Goal: Transaction & Acquisition: Book appointment/travel/reservation

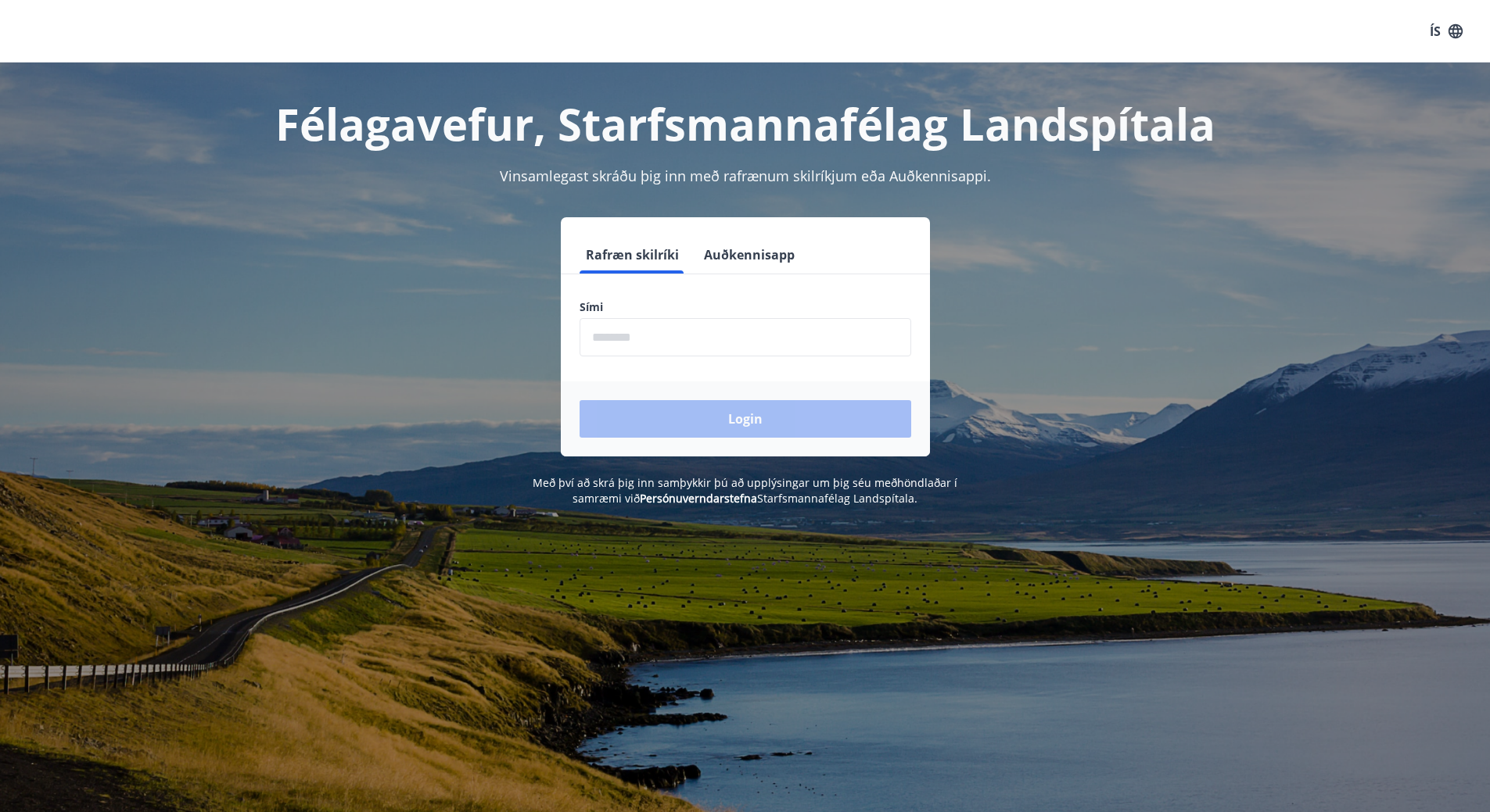
click at [609, 340] on input "phone" at bounding box center [745, 337] width 332 height 38
type input "********"
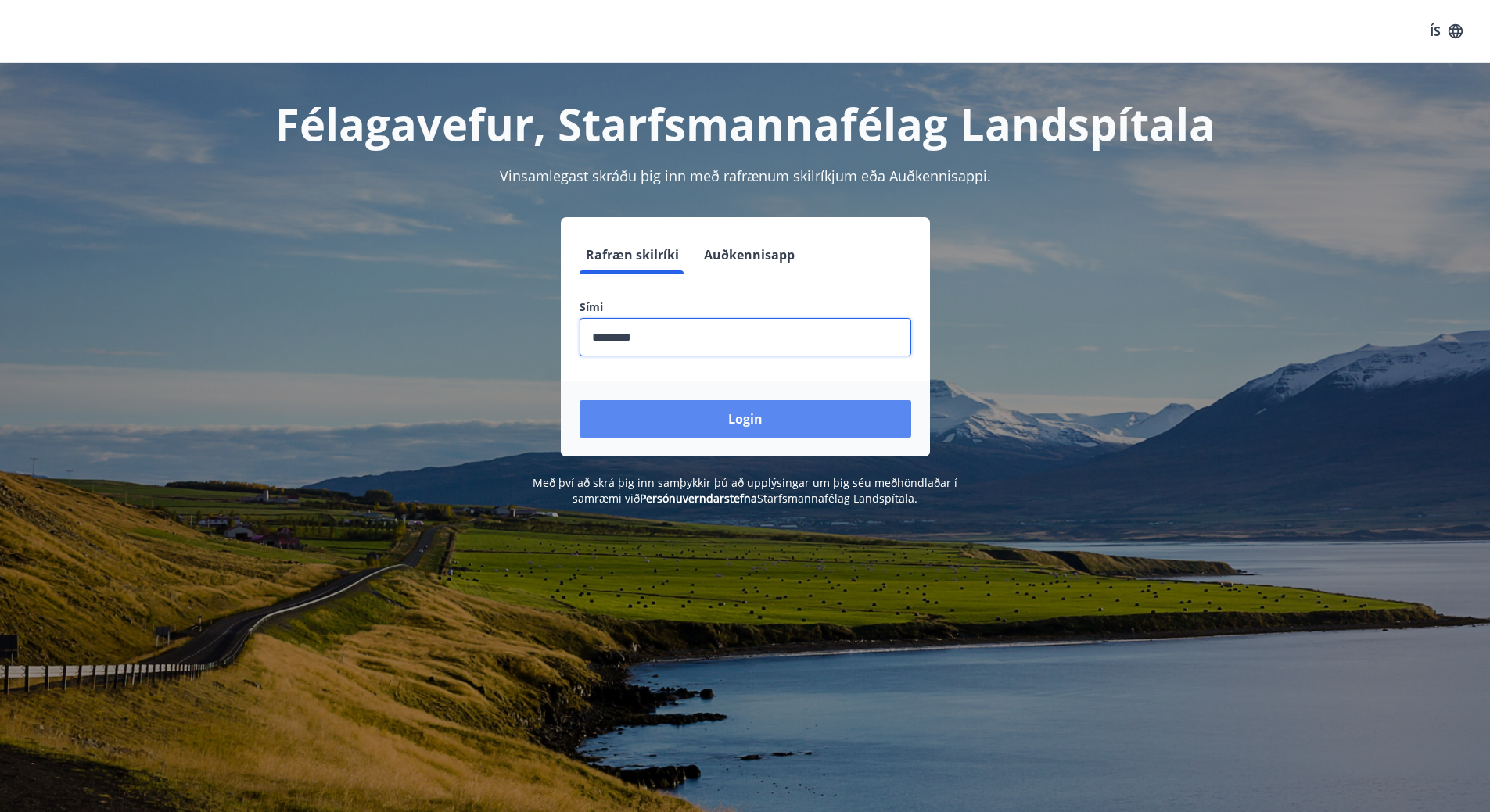
click at [710, 411] on button "Login" at bounding box center [745, 419] width 332 height 37
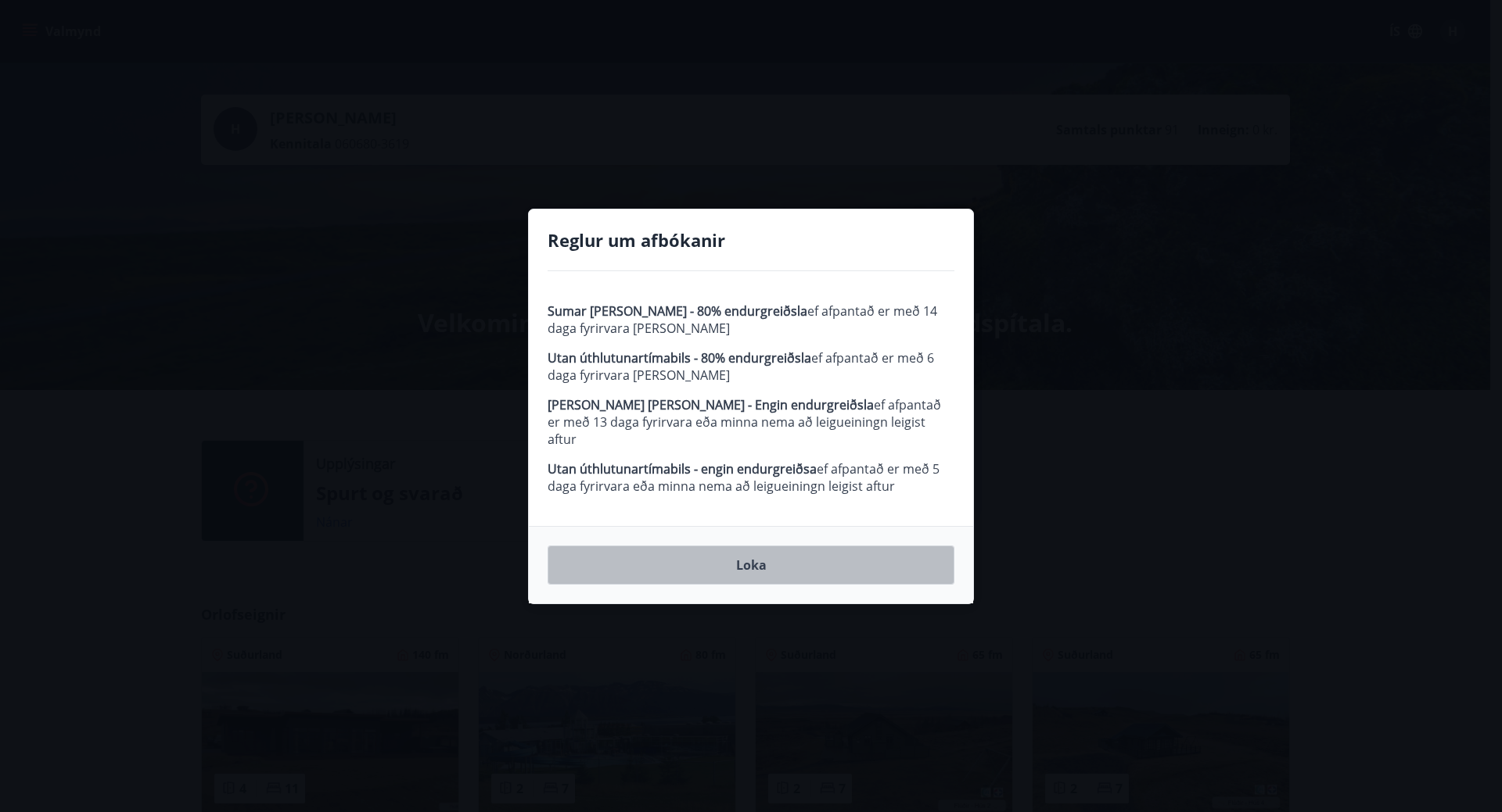
click at [770, 555] on button "Loka" at bounding box center [751, 565] width 407 height 39
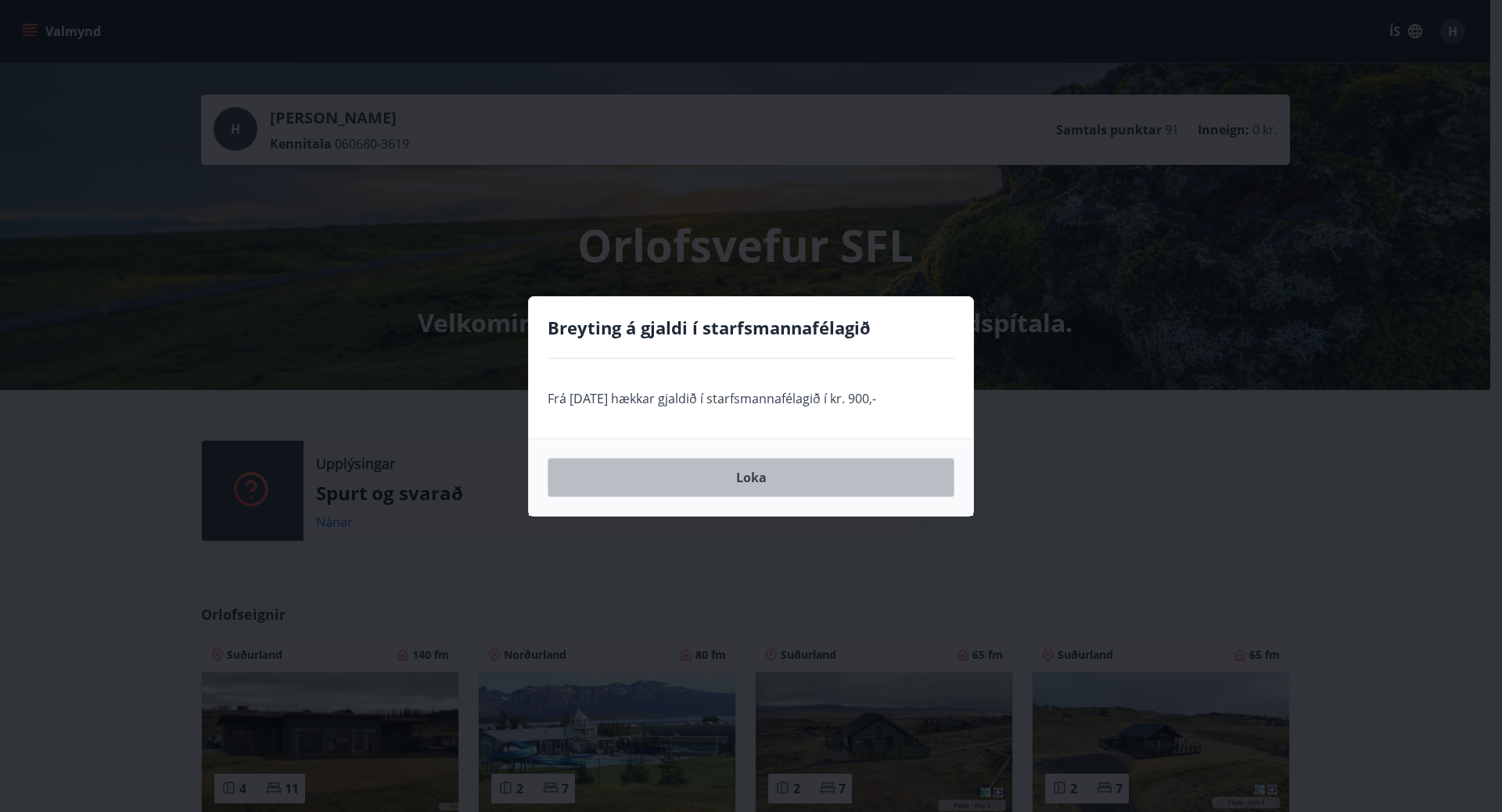
click at [753, 476] on button "Loka" at bounding box center [751, 478] width 407 height 39
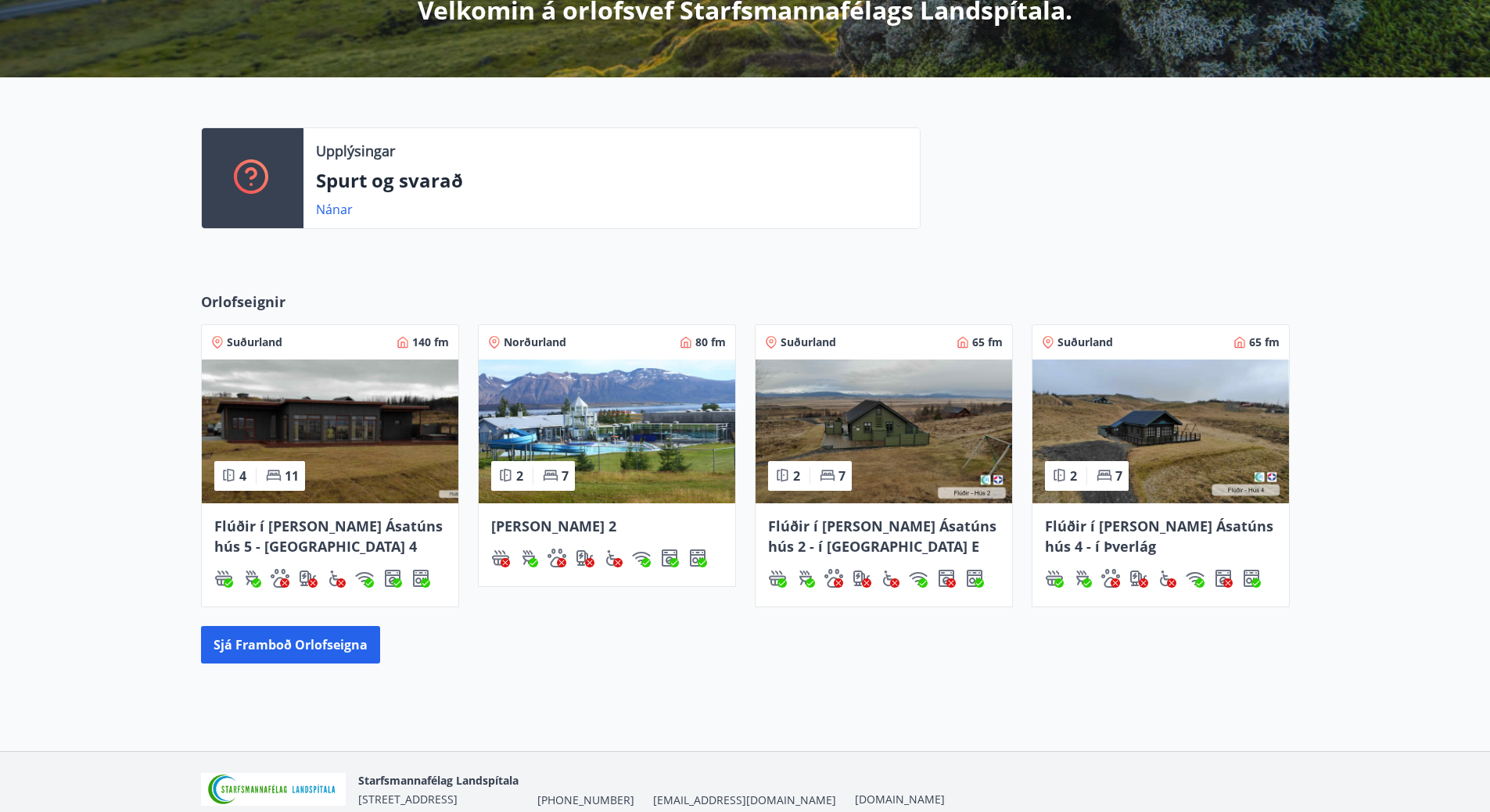
scroll to position [383, 0]
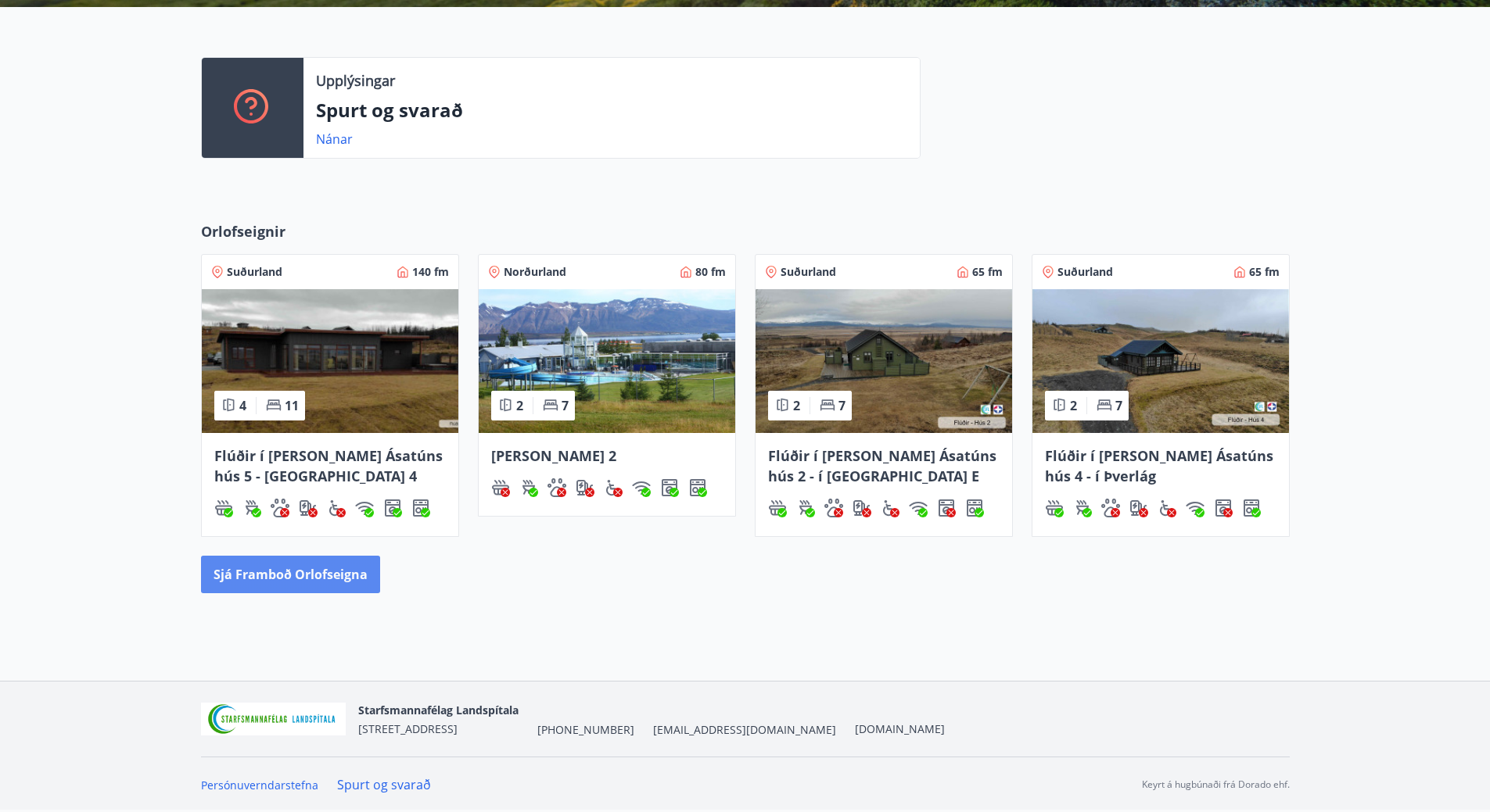
click at [326, 570] on button "Sjá framboð orlofseigna" at bounding box center [290, 575] width 179 height 37
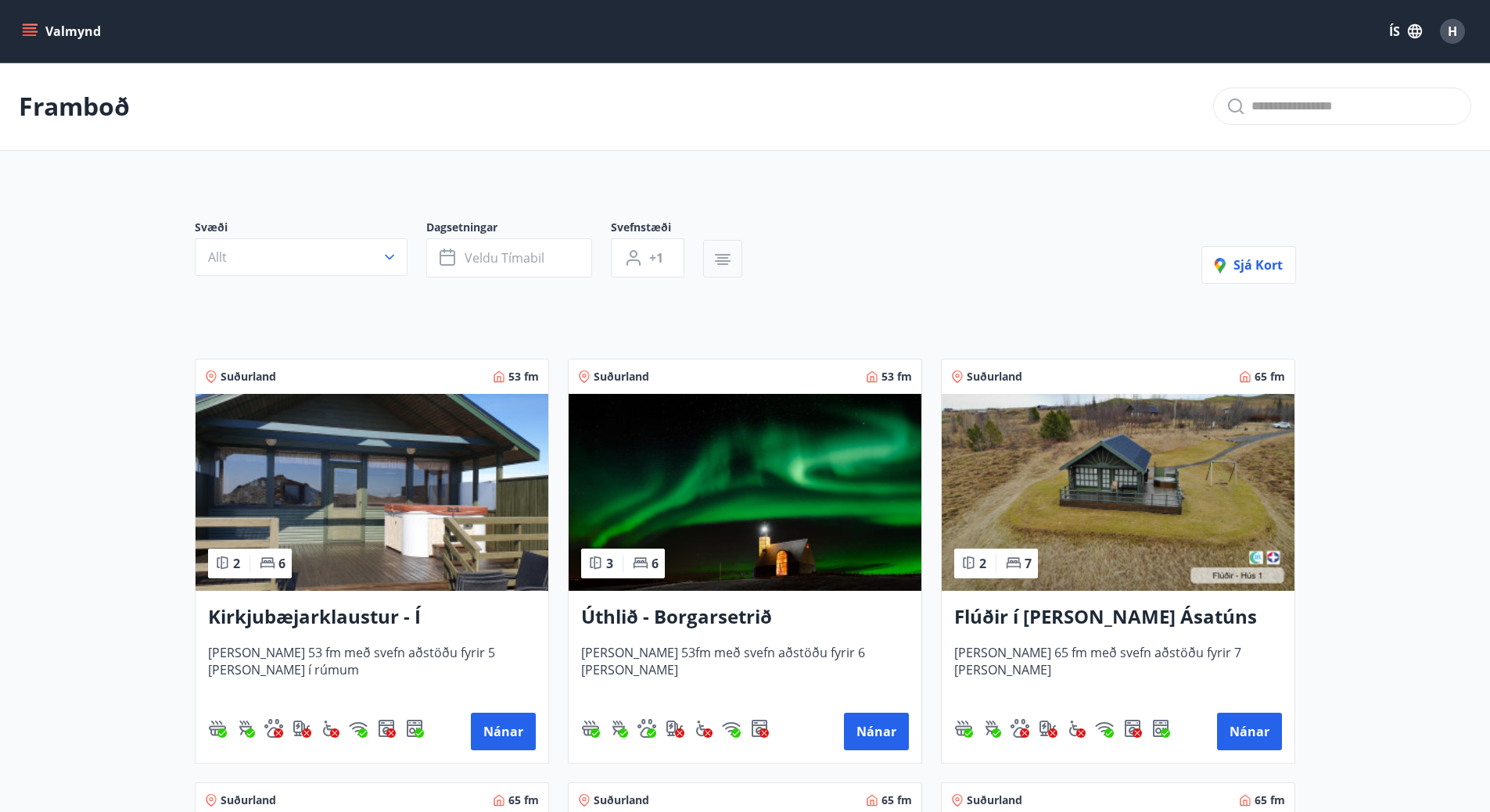
click at [710, 256] on button "button" at bounding box center [723, 258] width 39 height 37
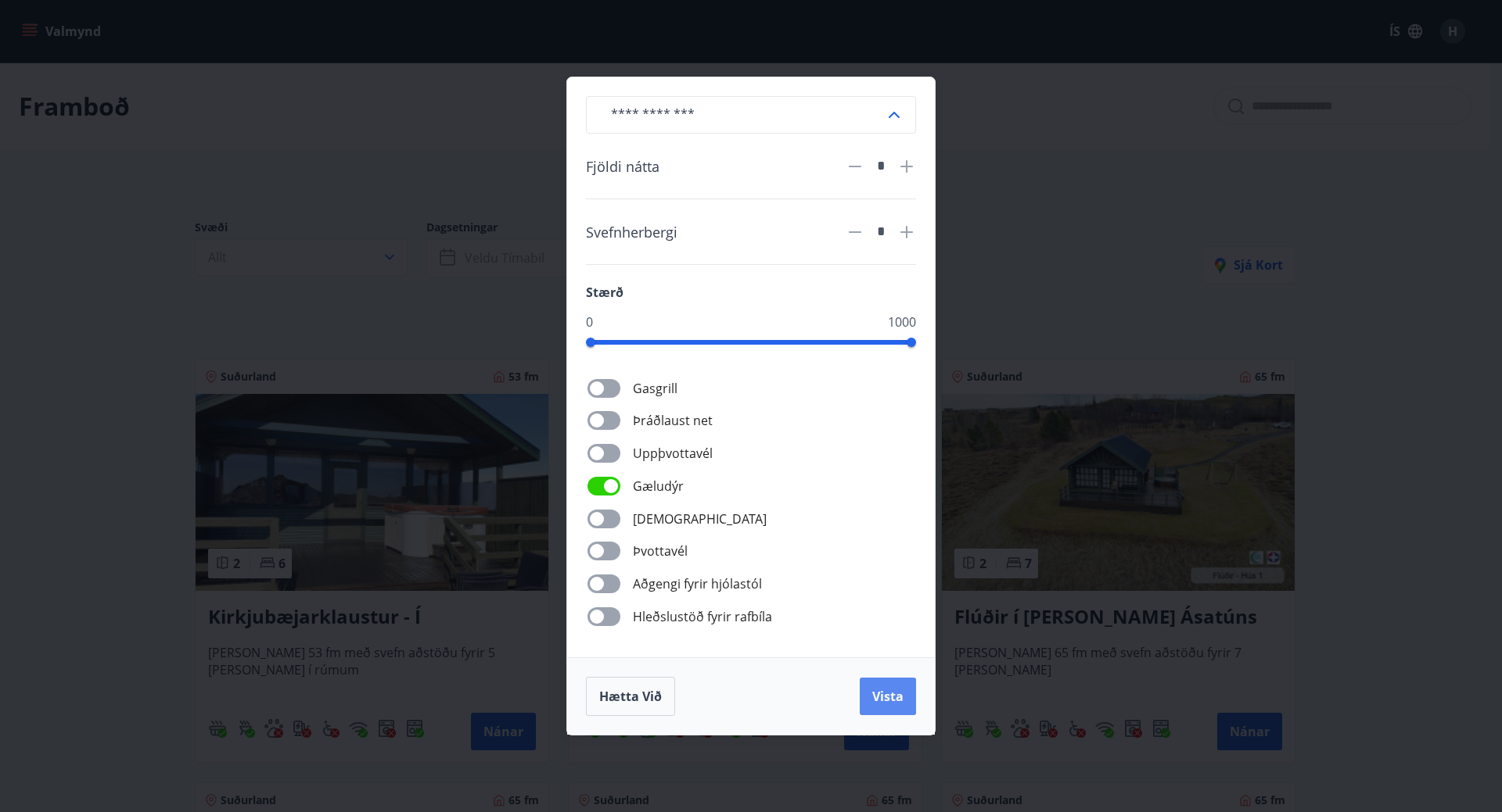
click at [876, 688] on span "Vista" at bounding box center [888, 697] width 31 height 17
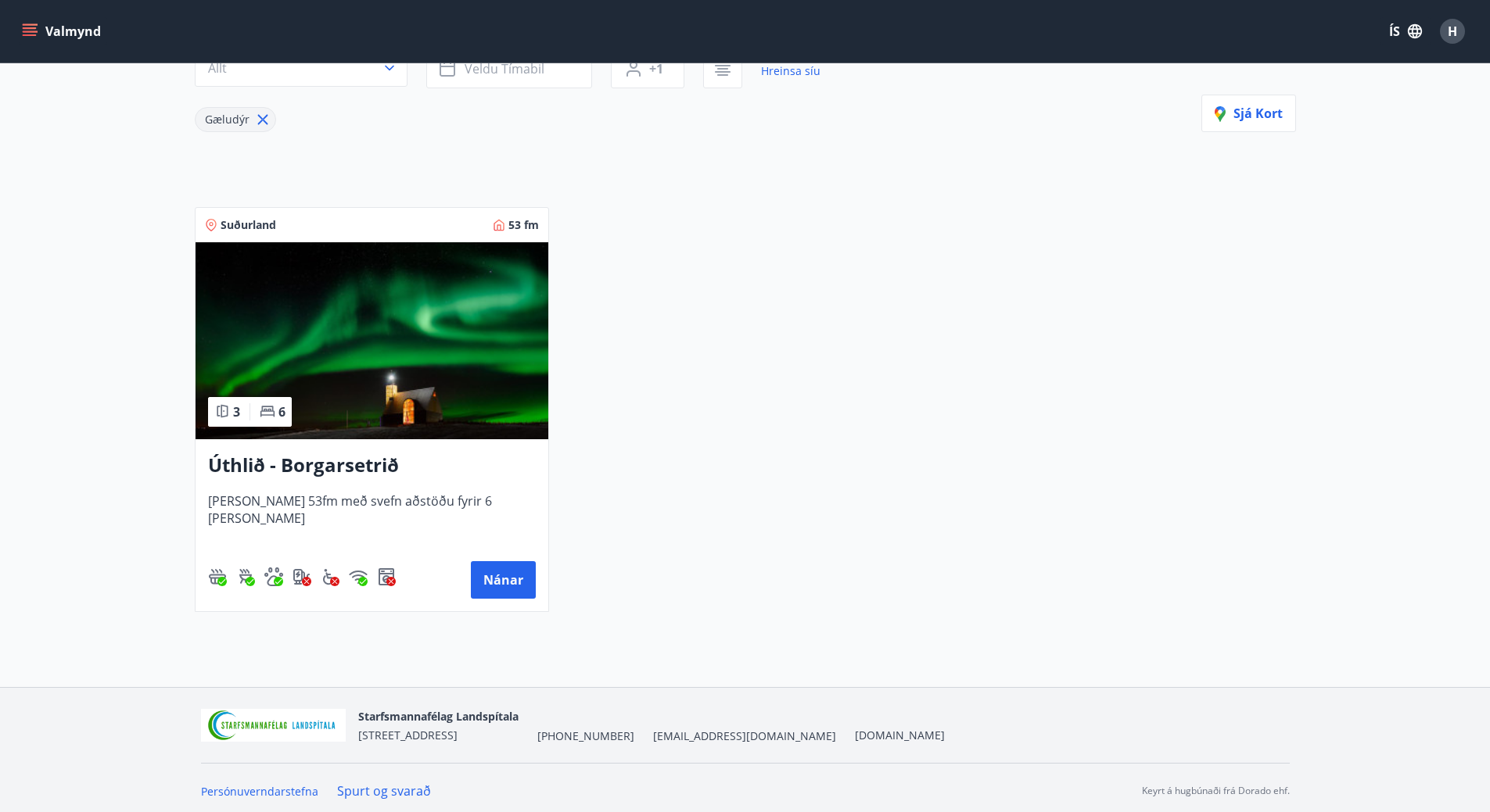
scroll to position [195, 0]
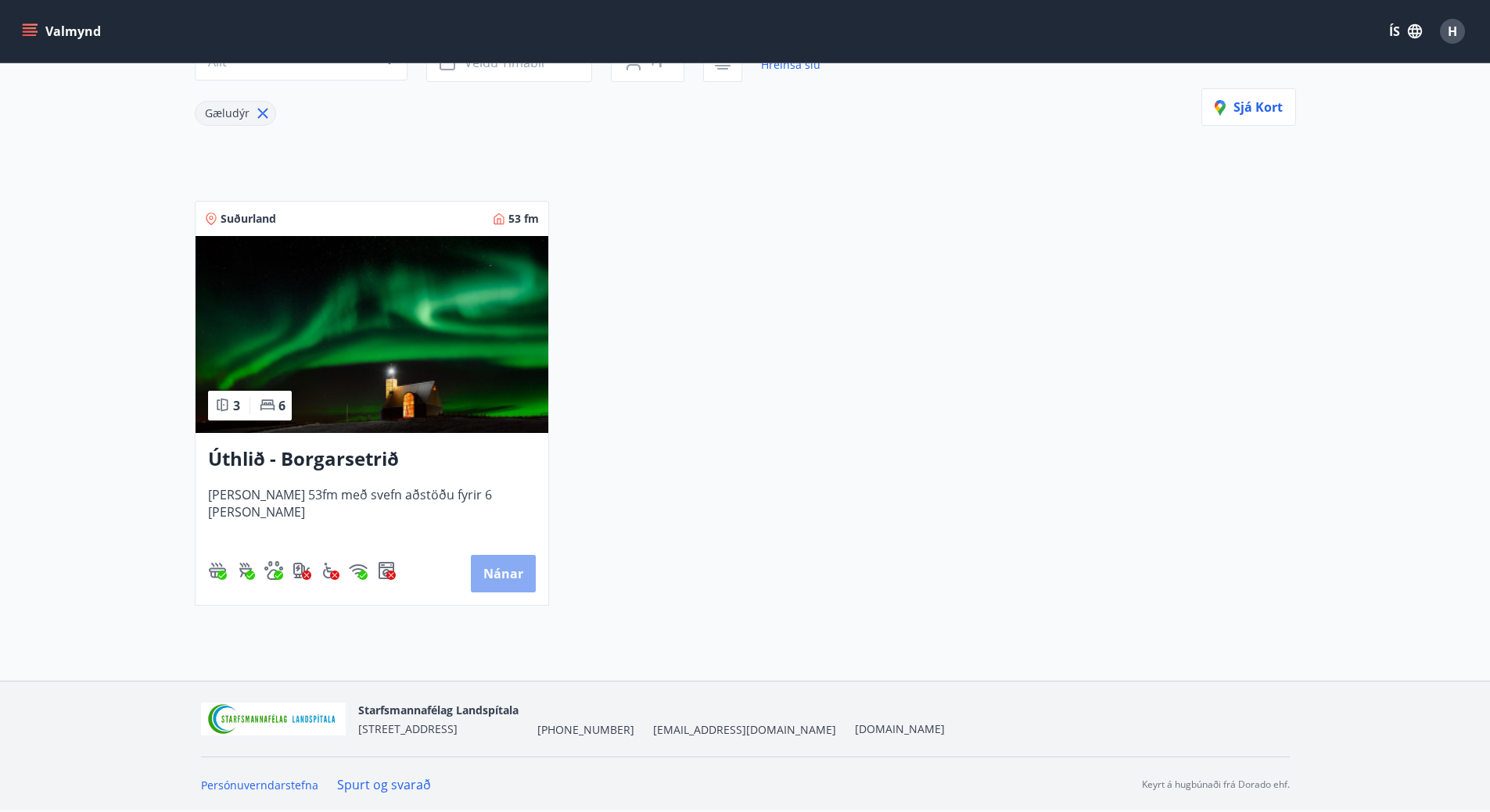
click at [493, 572] on button "Nánar" at bounding box center [503, 574] width 65 height 37
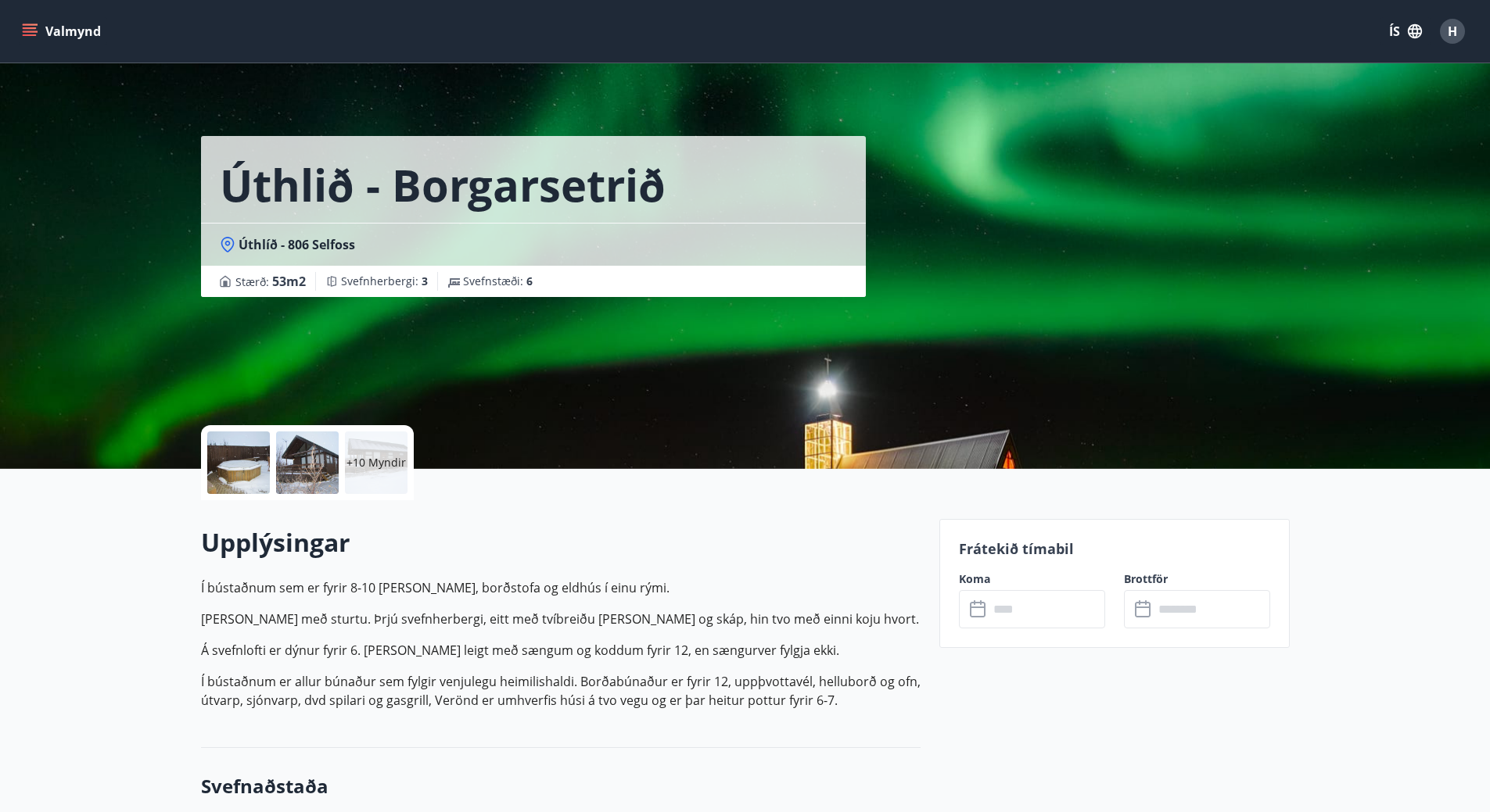
click at [1053, 614] on input "text" at bounding box center [1046, 609] width 116 height 38
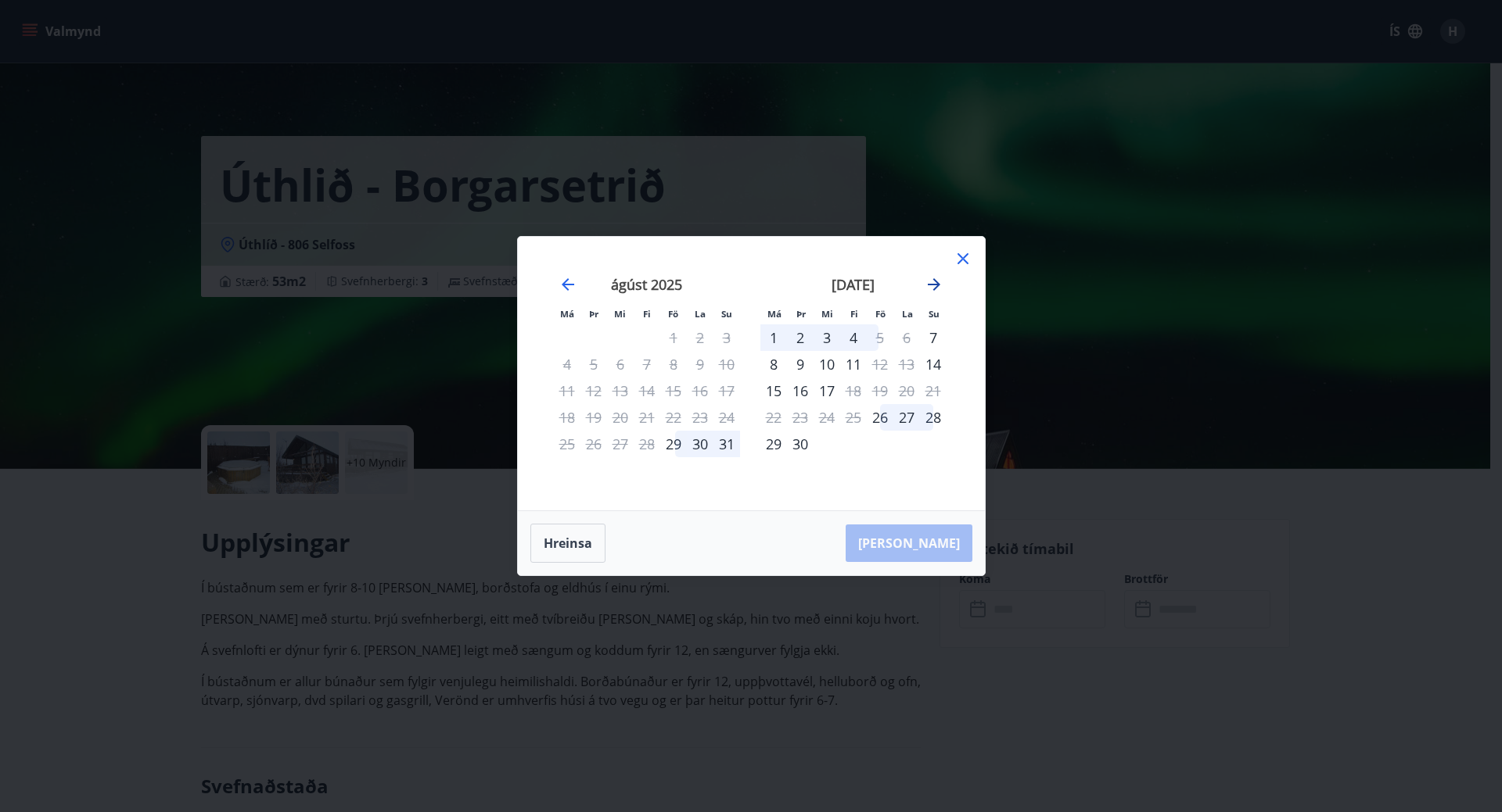
click at [931, 280] on icon "Move forward to switch to the next month." at bounding box center [934, 284] width 19 height 19
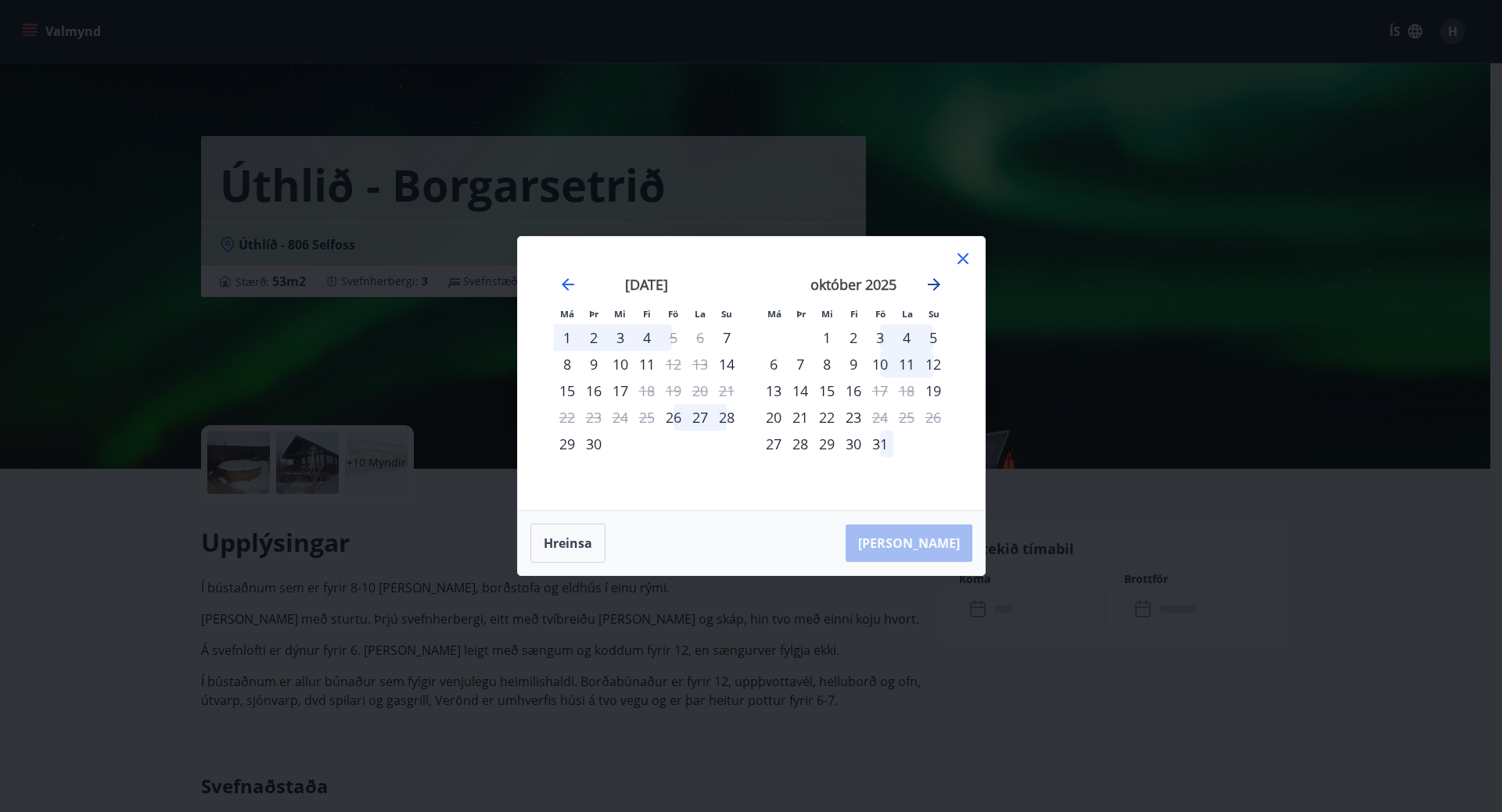
click at [931, 280] on icon "Move forward to switch to the next month." at bounding box center [934, 284] width 19 height 19
click at [964, 256] on icon at bounding box center [963, 258] width 19 height 19
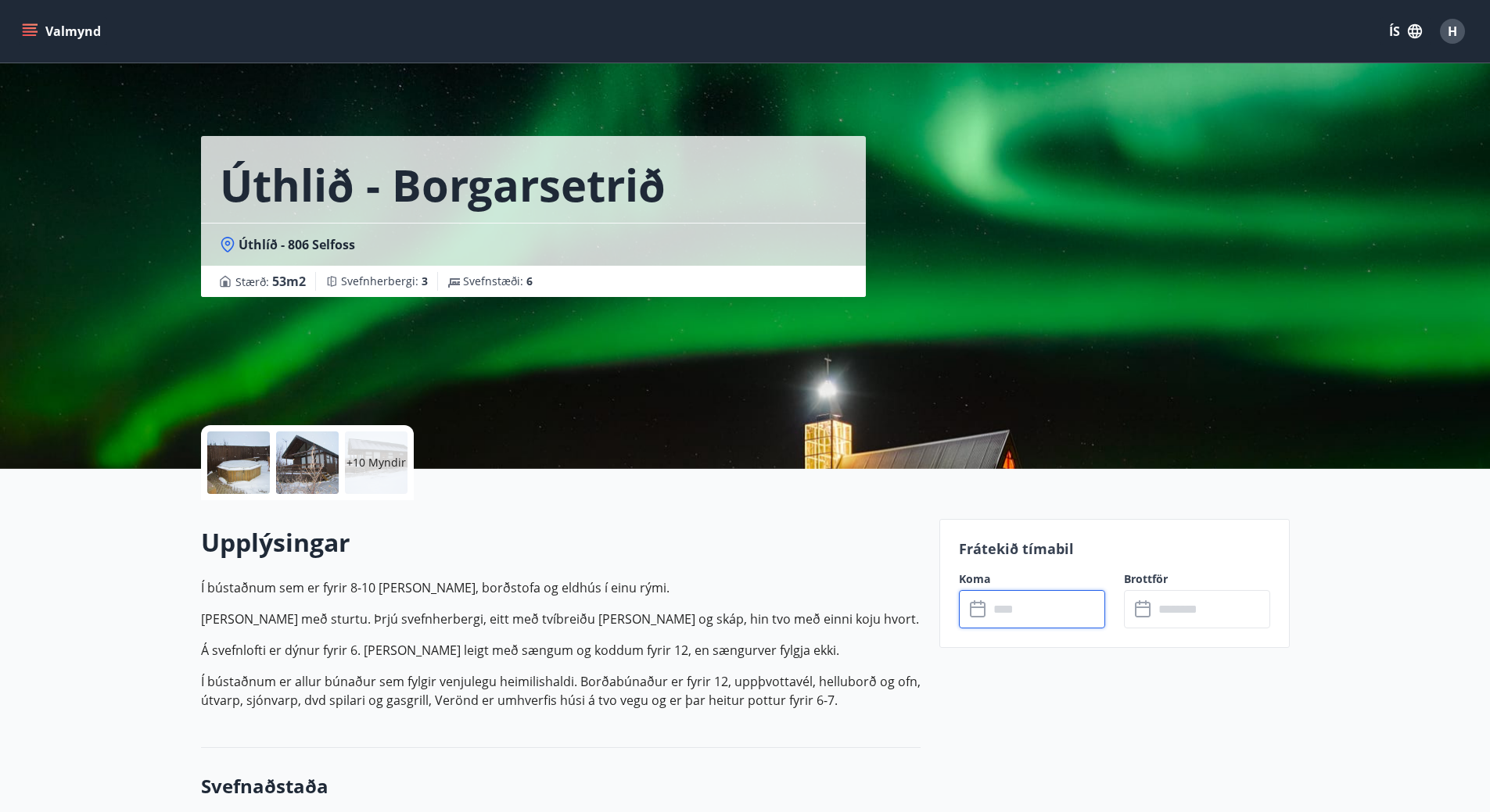
click at [47, 27] on button "Valmynd" at bounding box center [63, 31] width 89 height 28
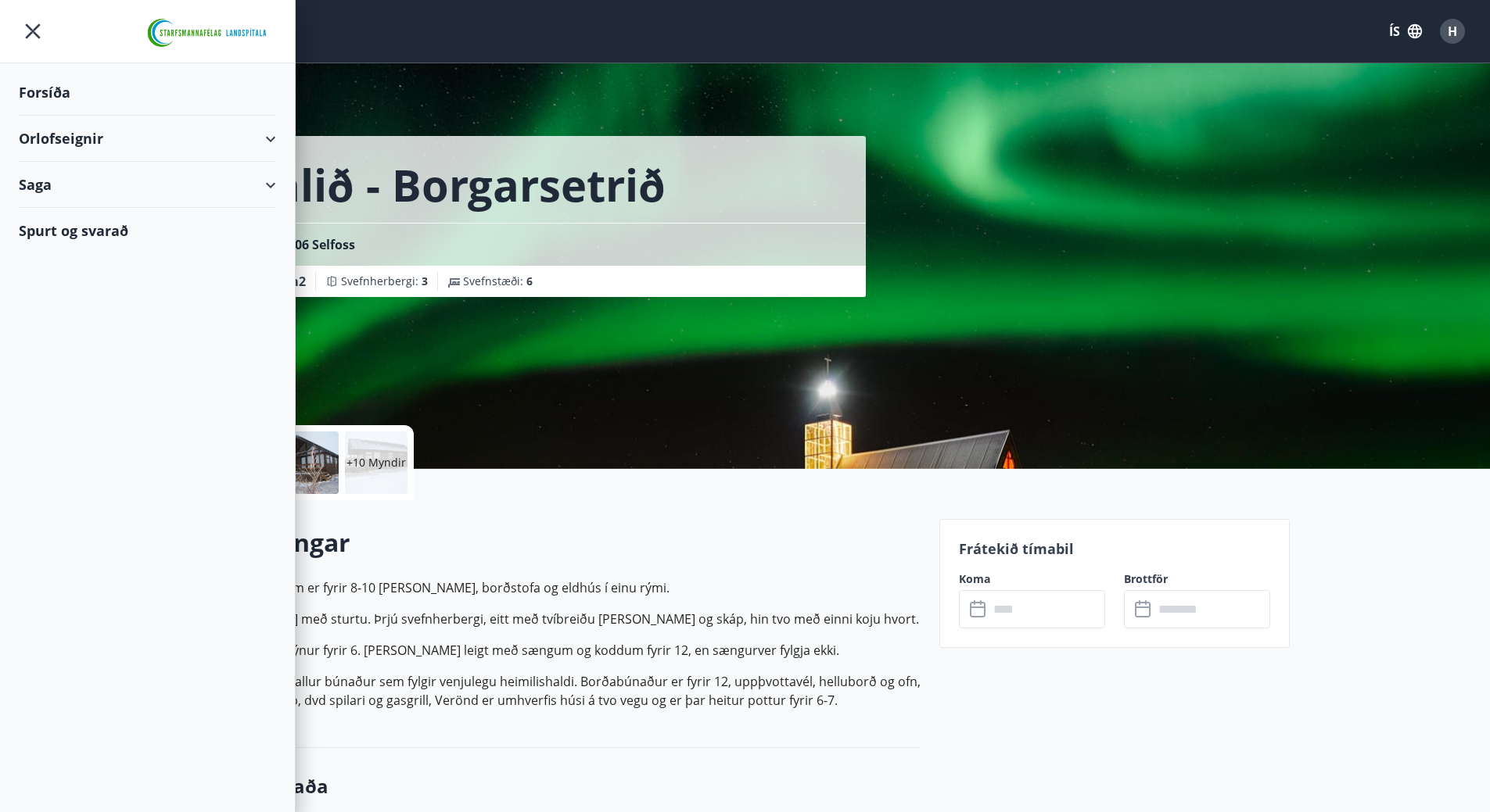
click at [31, 90] on div "Forsíða" at bounding box center [147, 93] width 257 height 46
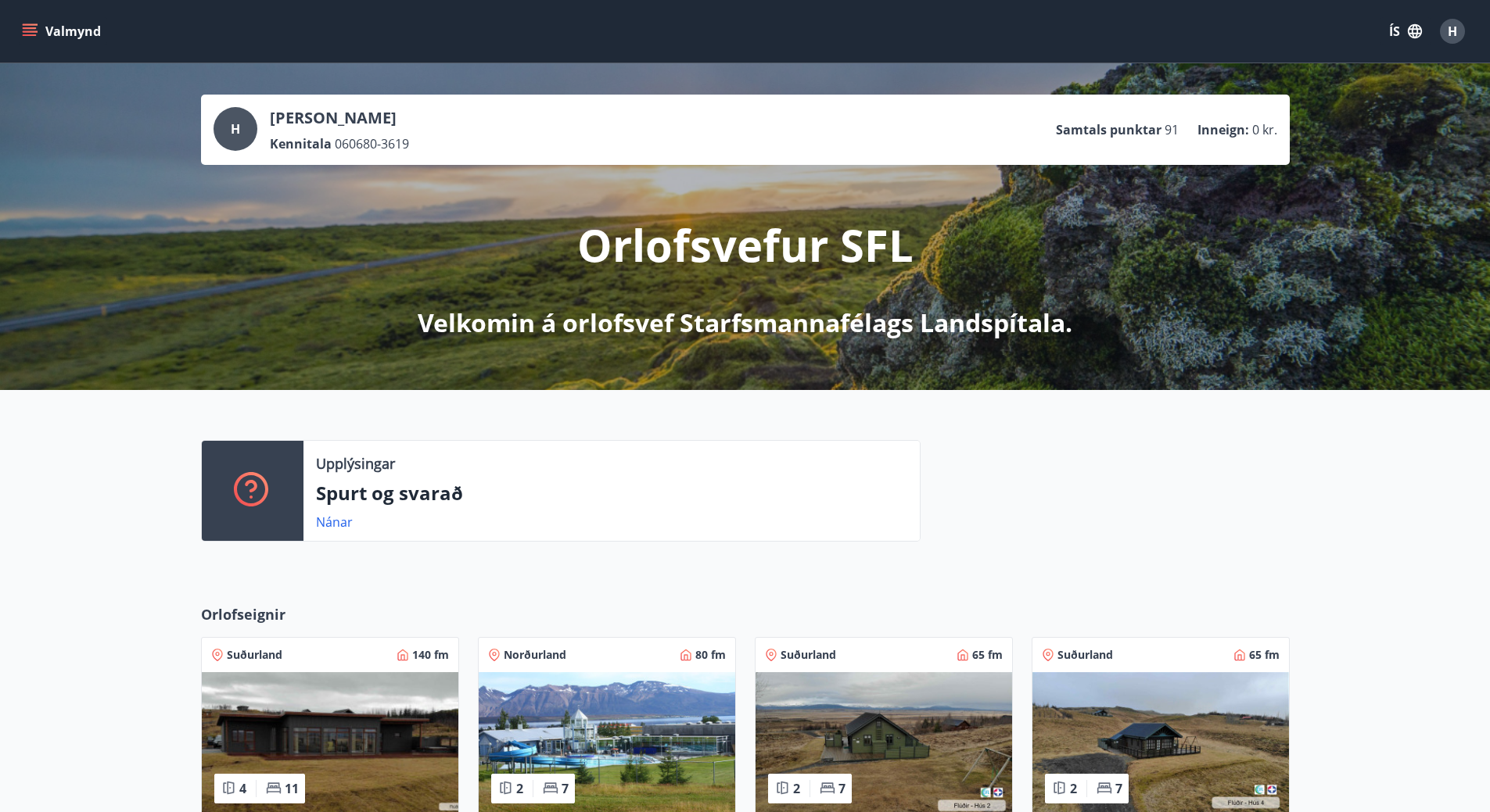
click at [464, 490] on p "Spurt og svarað" at bounding box center [611, 493] width 591 height 27
click at [337, 516] on link "Nánar" at bounding box center [334, 522] width 37 height 17
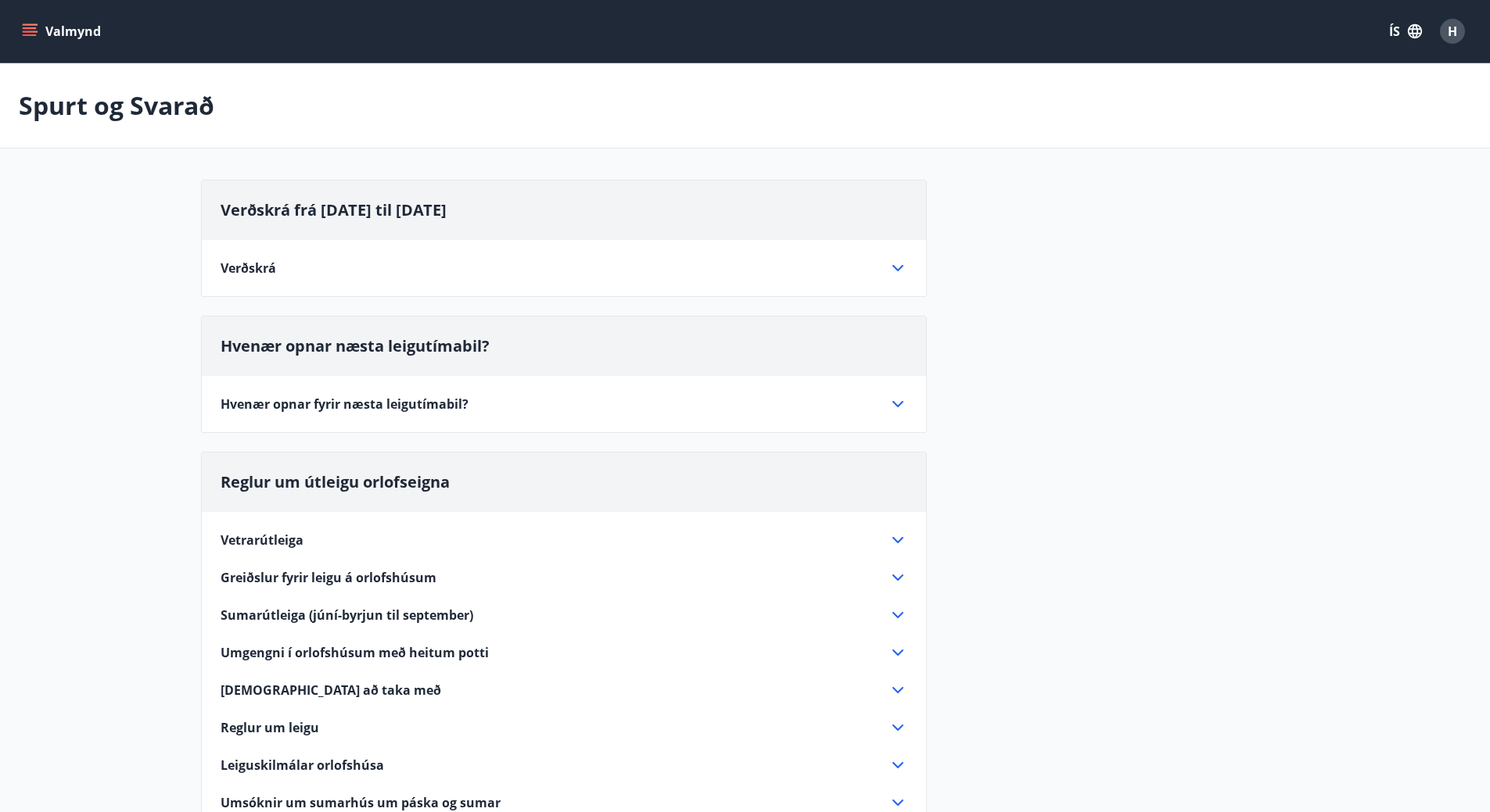
click at [298, 262] on div "Verðskrá" at bounding box center [554, 267] width 668 height 17
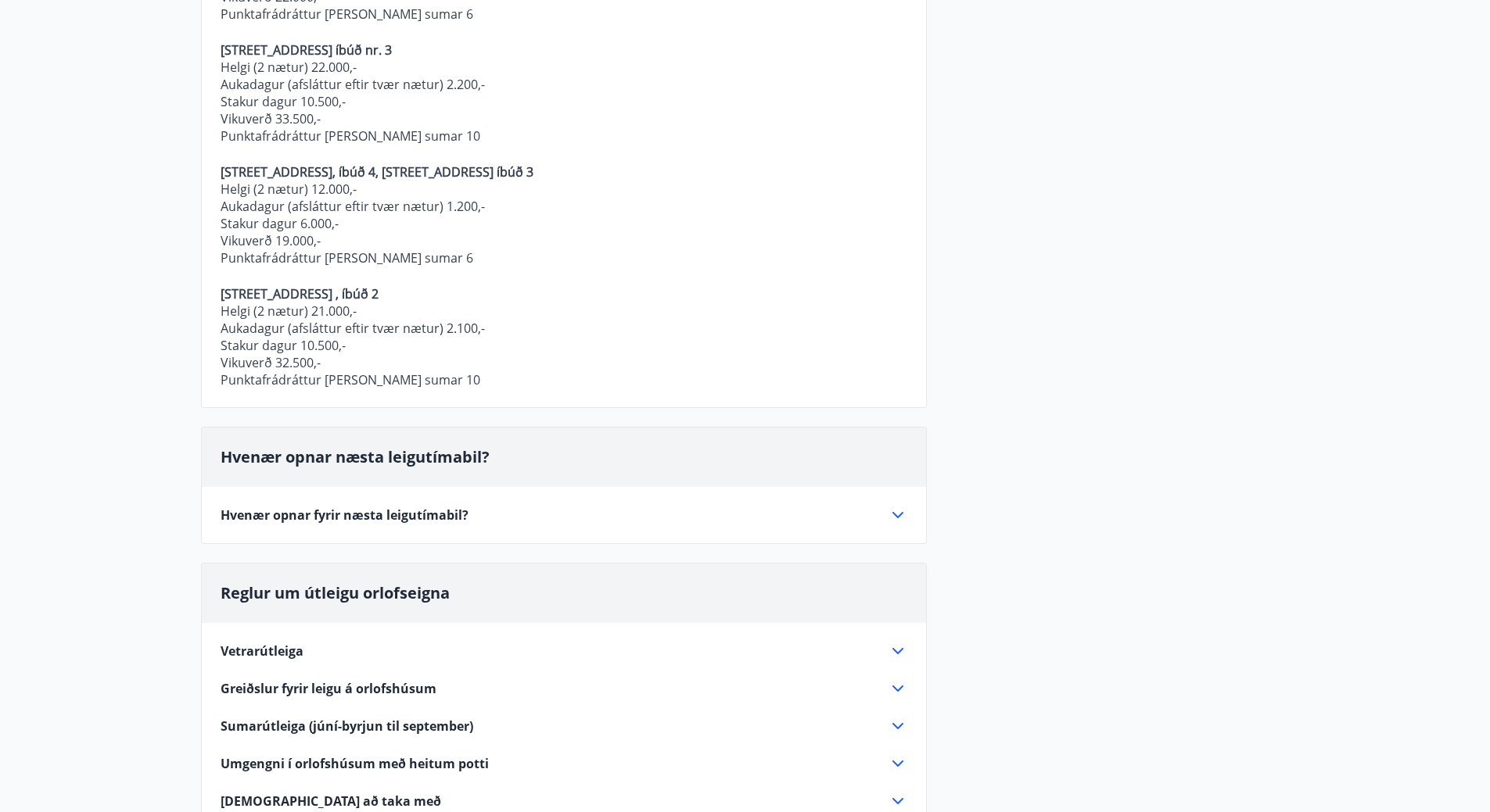
scroll to position [938, 0]
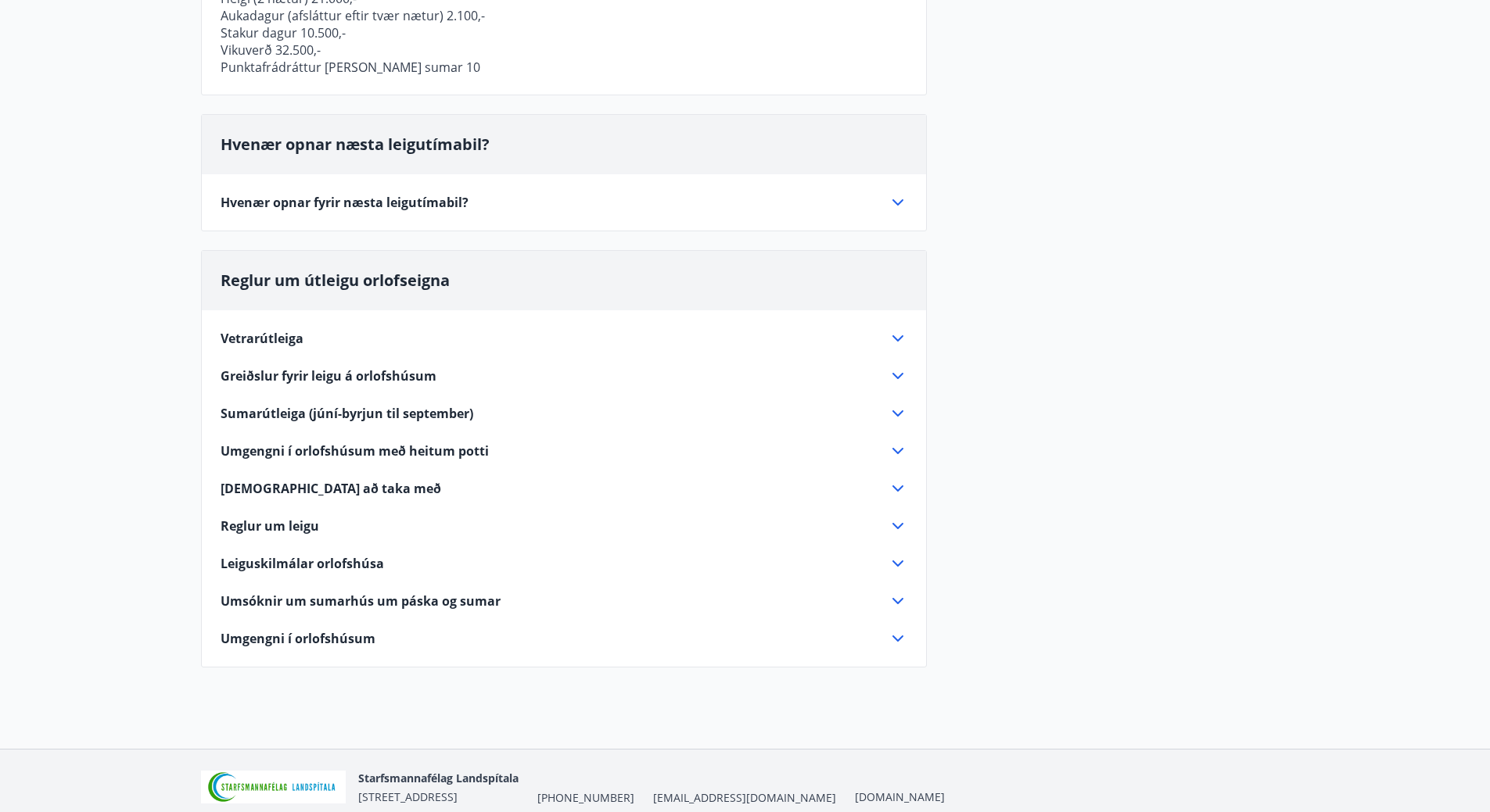
click at [278, 332] on span "Vetrarútleiga" at bounding box center [262, 338] width 83 height 17
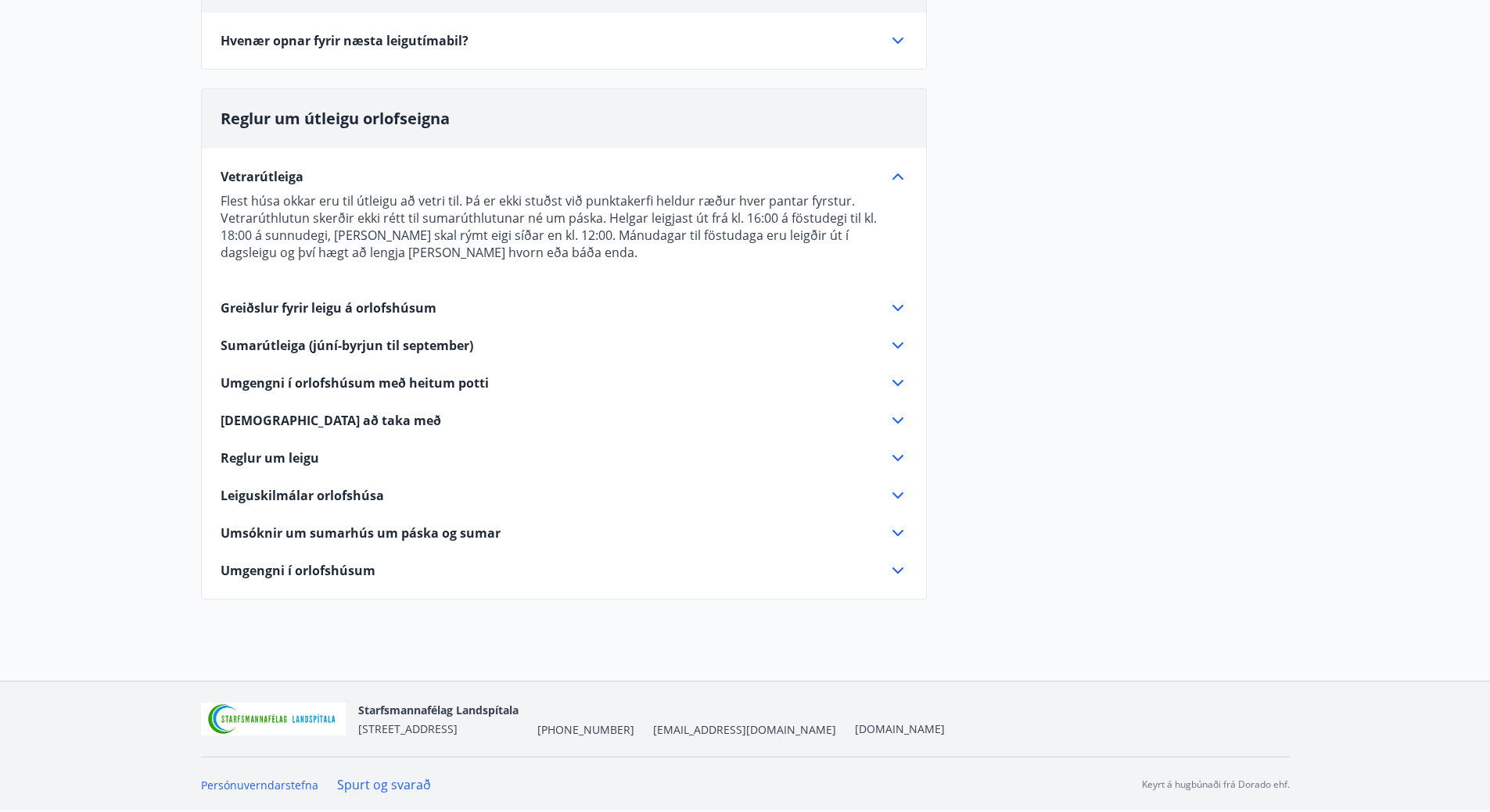
scroll to position [363, 0]
click at [454, 383] on span "Umgengni í orlofshúsum með heitum potti" at bounding box center [354, 383] width 268 height 17
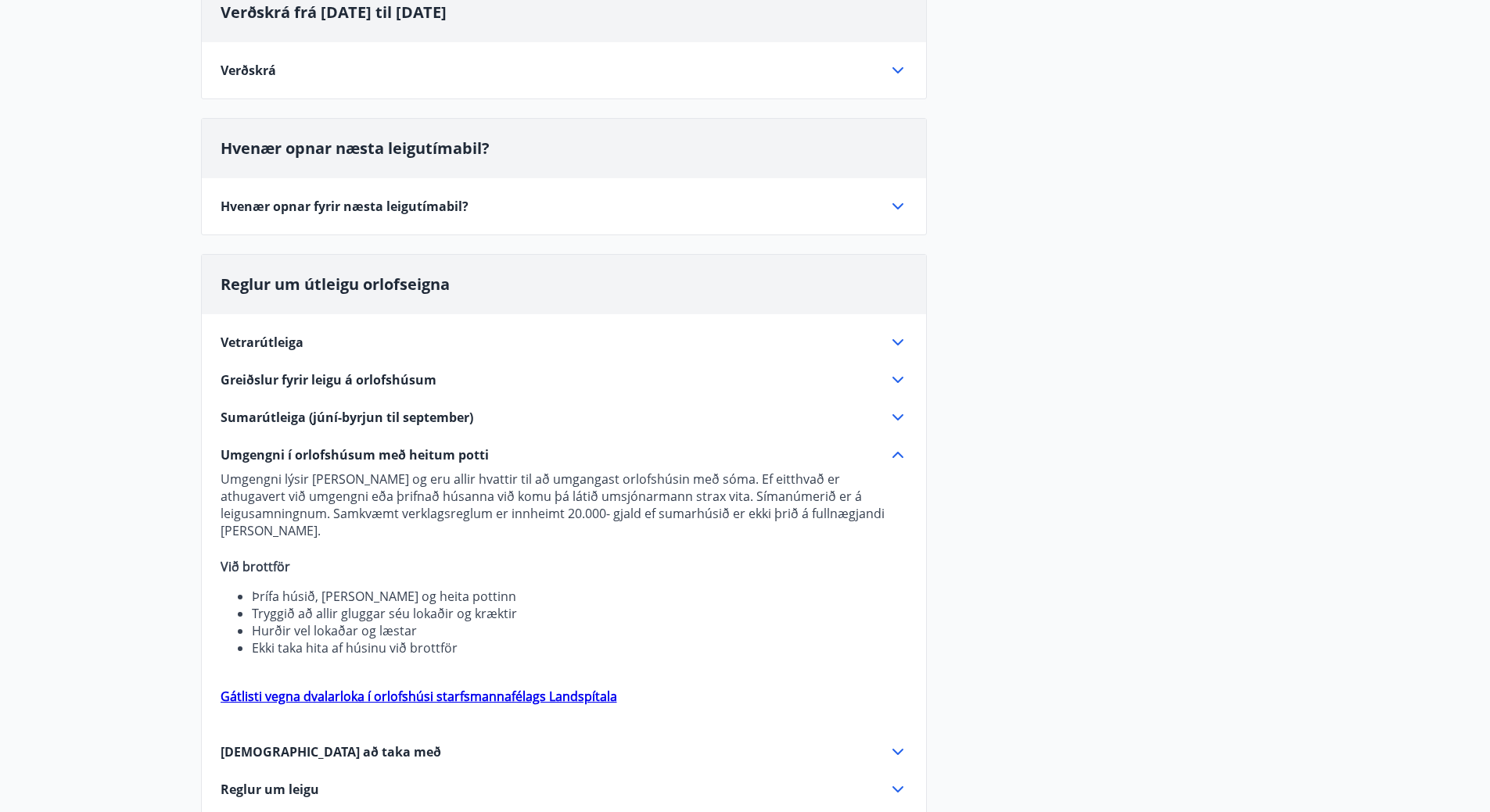
scroll to position [0, 0]
